Goal: Task Accomplishment & Management: Manage account settings

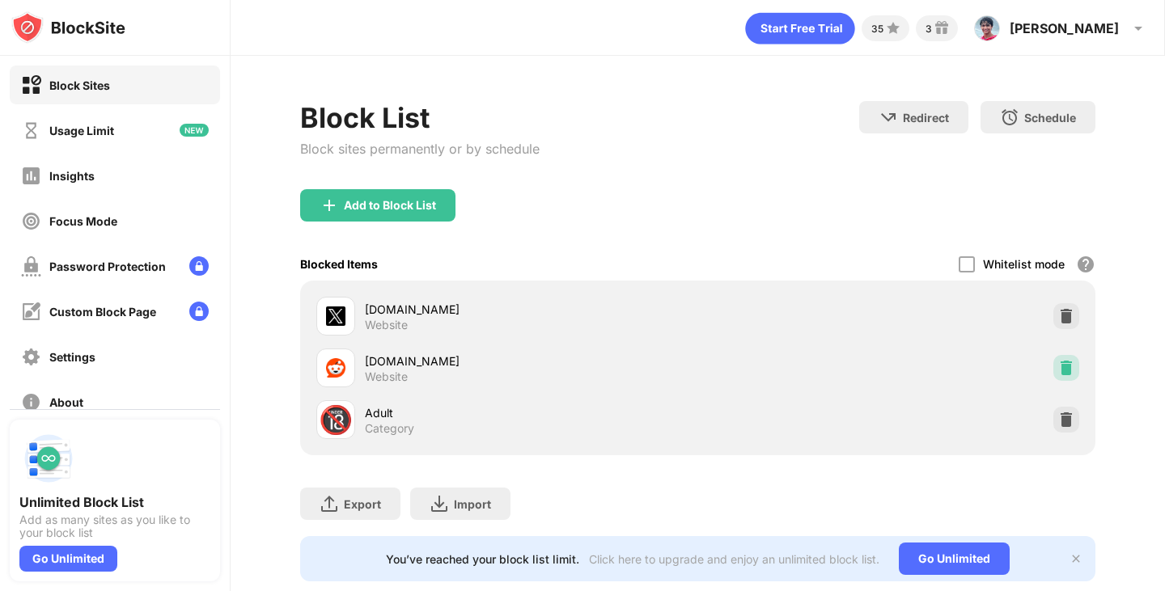
click at [1053, 378] on div at bounding box center [1066, 368] width 26 height 26
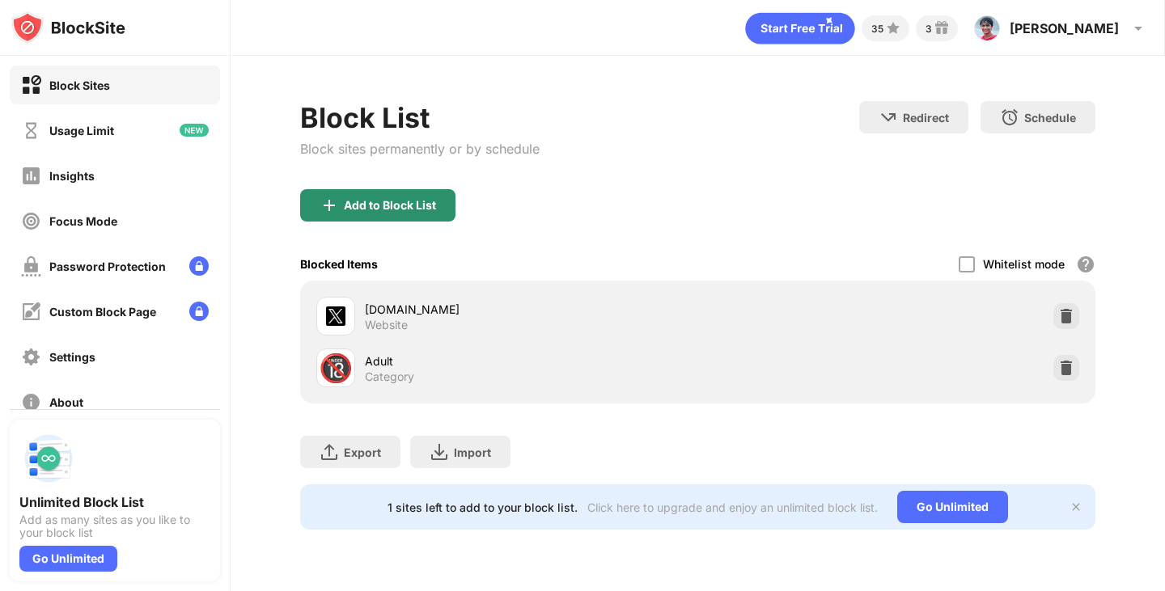
click at [435, 189] on div "Add to Block List" at bounding box center [377, 205] width 155 height 32
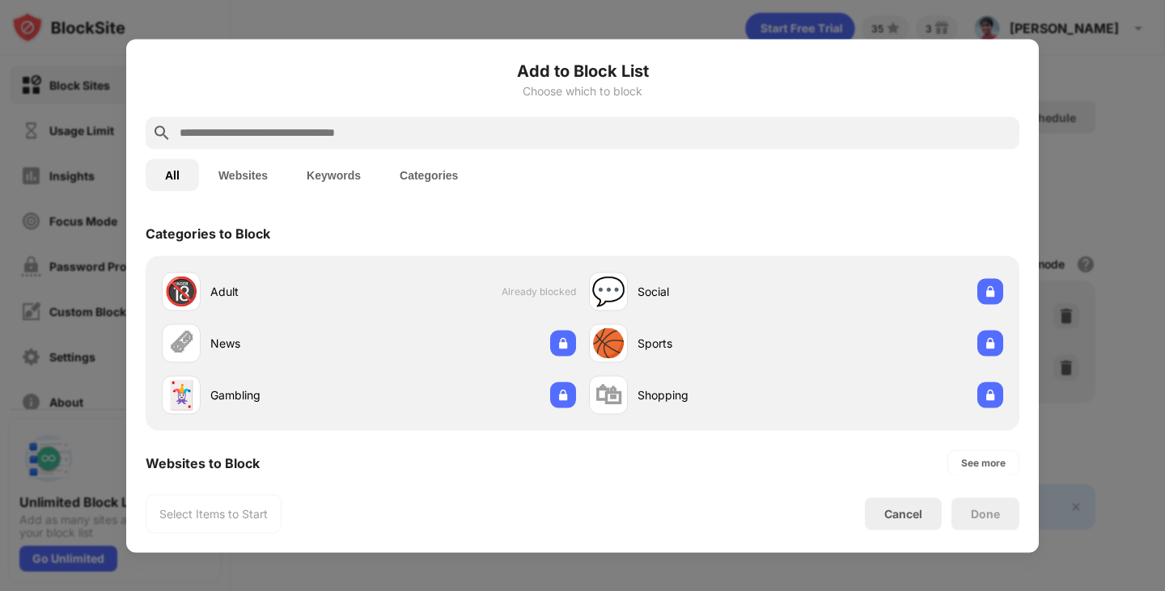
click at [405, 119] on div at bounding box center [583, 133] width 874 height 32
click at [405, 121] on div at bounding box center [583, 133] width 874 height 32
click at [403, 125] on input "text" at bounding box center [595, 132] width 835 height 19
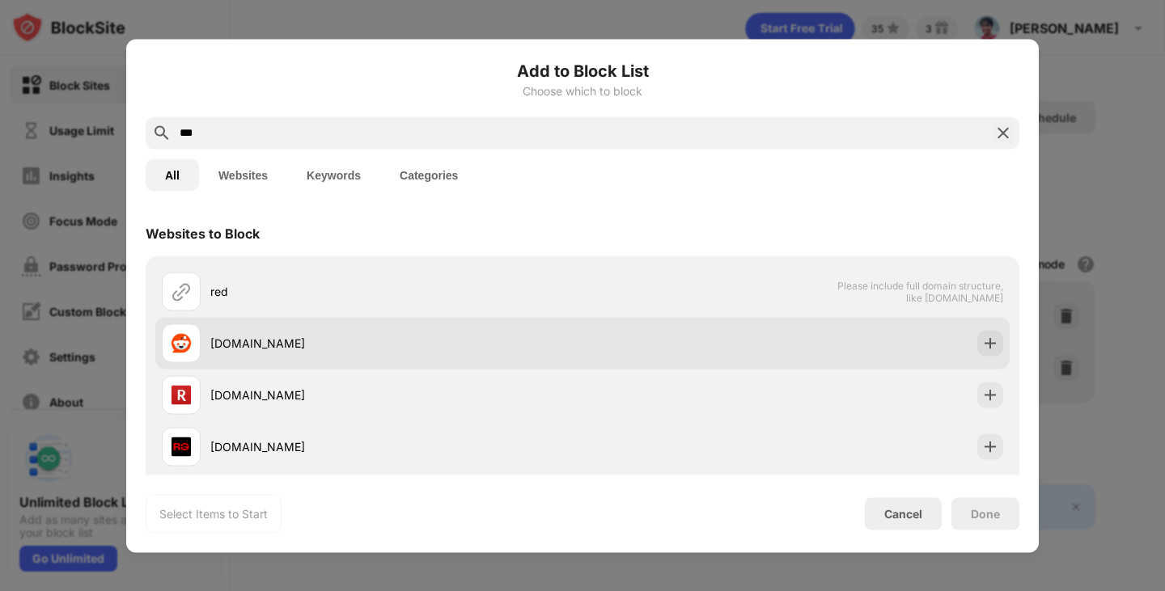
type input "***"
click at [983, 337] on img at bounding box center [990, 343] width 16 height 16
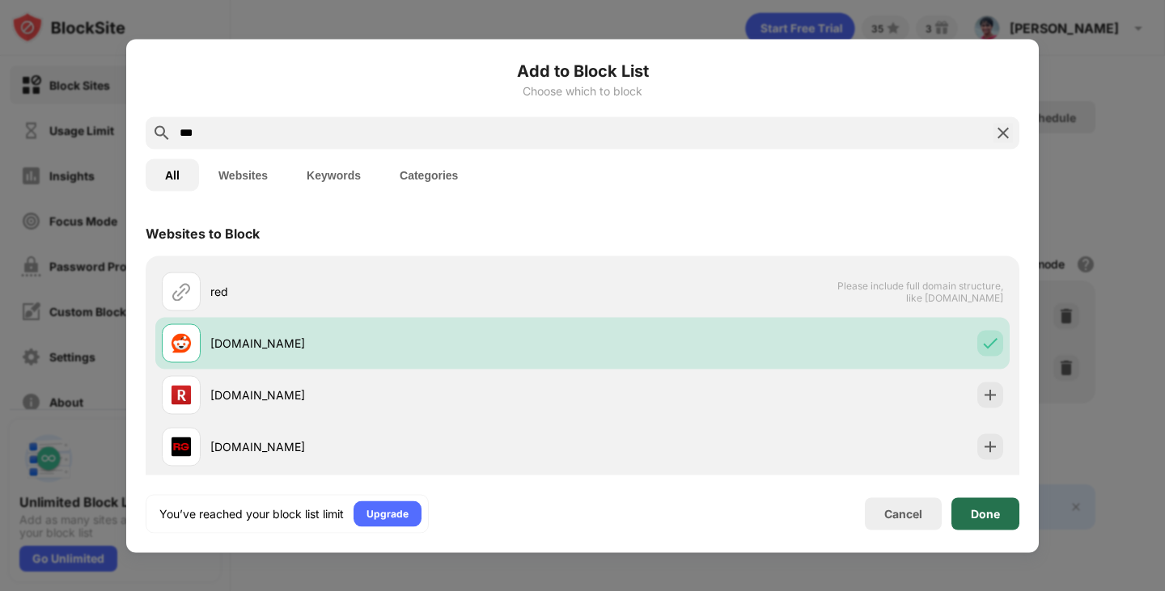
click at [1011, 523] on div "Done" at bounding box center [985, 514] width 68 height 32
